Goal: Obtain resource: Obtain resource

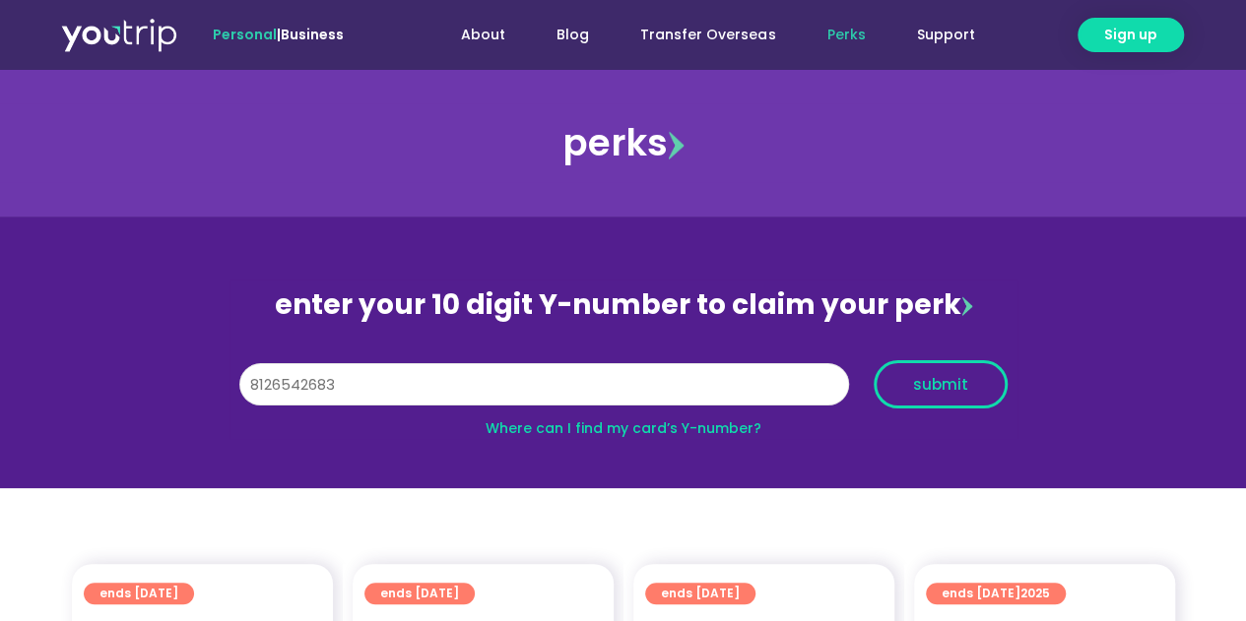
type input "8126542683"
click at [934, 402] on button "submit" at bounding box center [940, 384] width 134 height 48
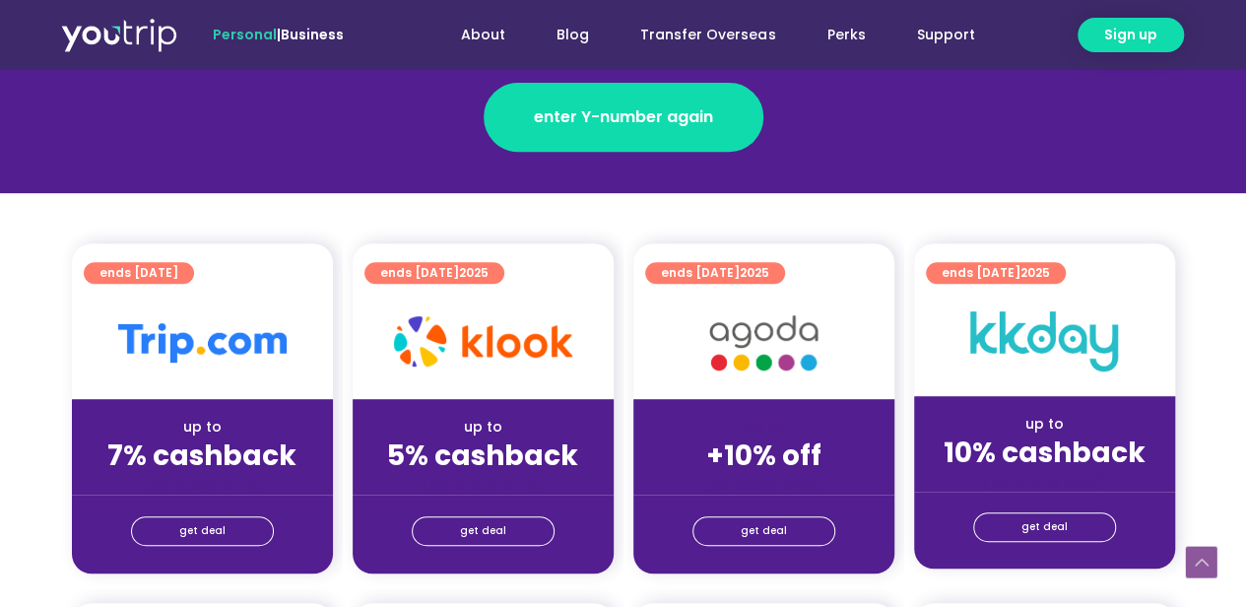
scroll to position [394, 0]
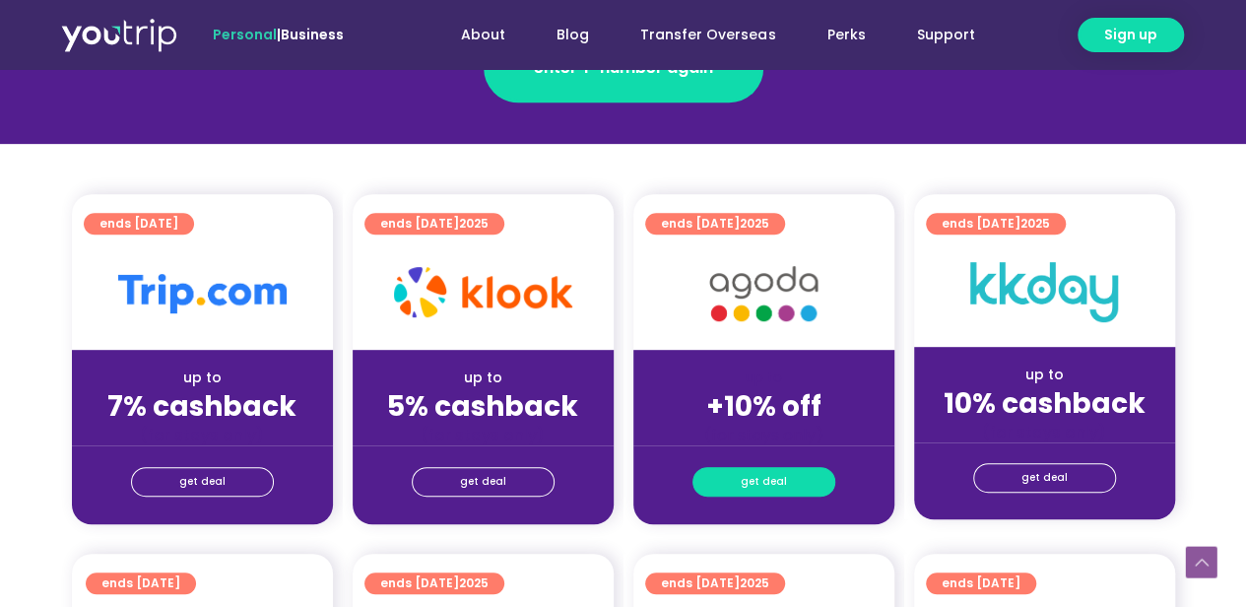
click at [756, 476] on span "get deal" at bounding box center [763, 482] width 46 height 28
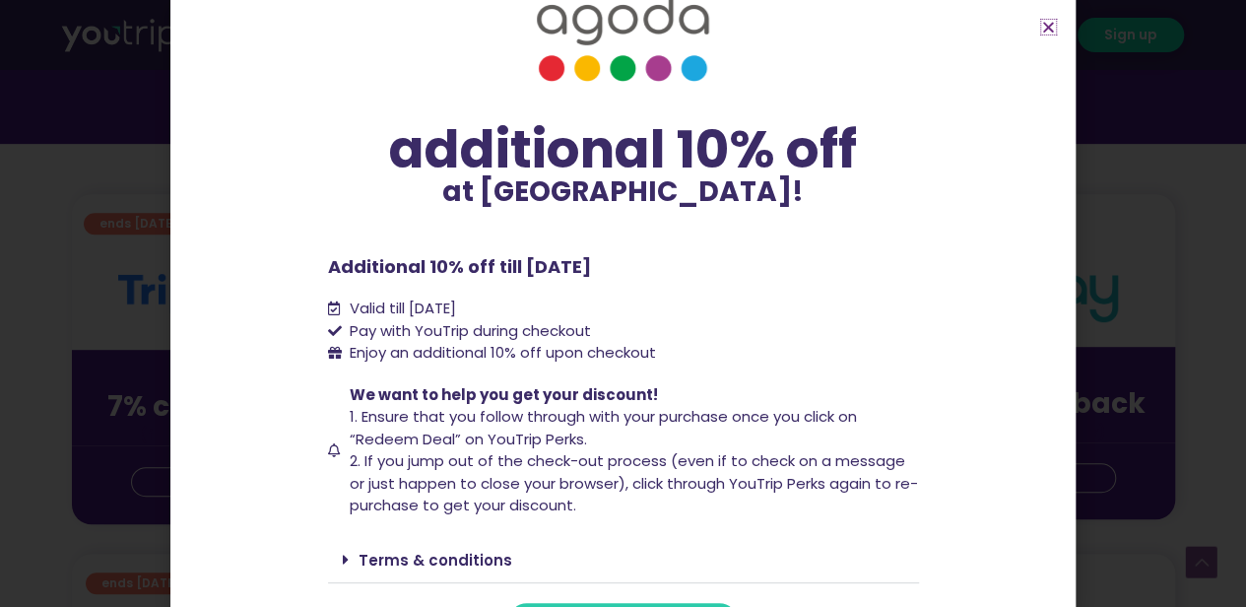
scroll to position [101, 0]
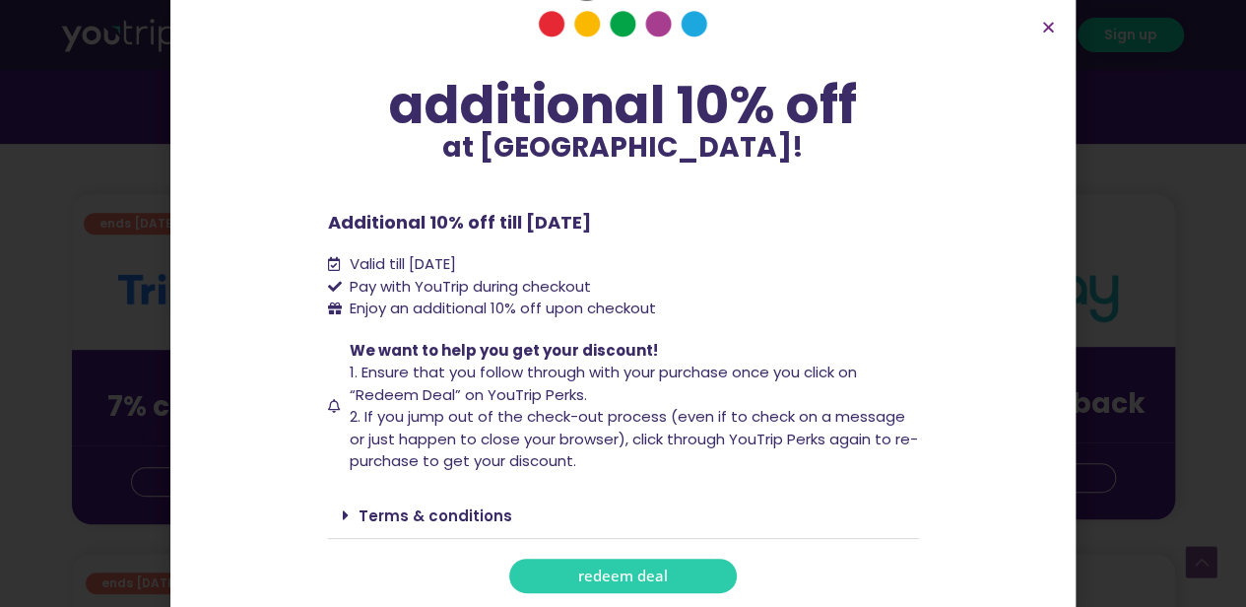
click at [660, 570] on link "redeem deal" at bounding box center [622, 575] width 227 height 34
